Goal: Find specific page/section: Find specific page/section

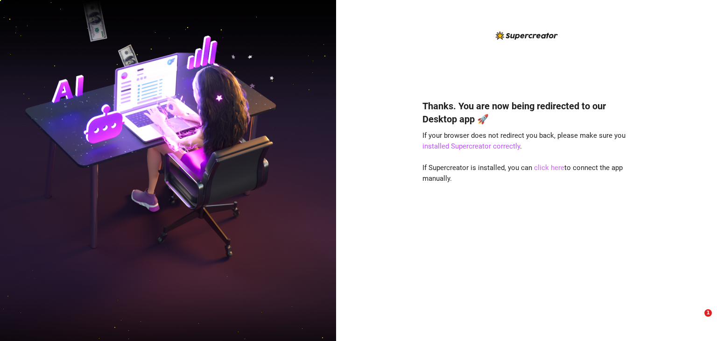
click at [544, 167] on link "click here" at bounding box center [549, 167] width 30 height 8
click at [553, 169] on link "click here" at bounding box center [549, 167] width 30 height 8
click at [553, 168] on link "click here" at bounding box center [549, 167] width 30 height 8
